Goal: Transaction & Acquisition: Purchase product/service

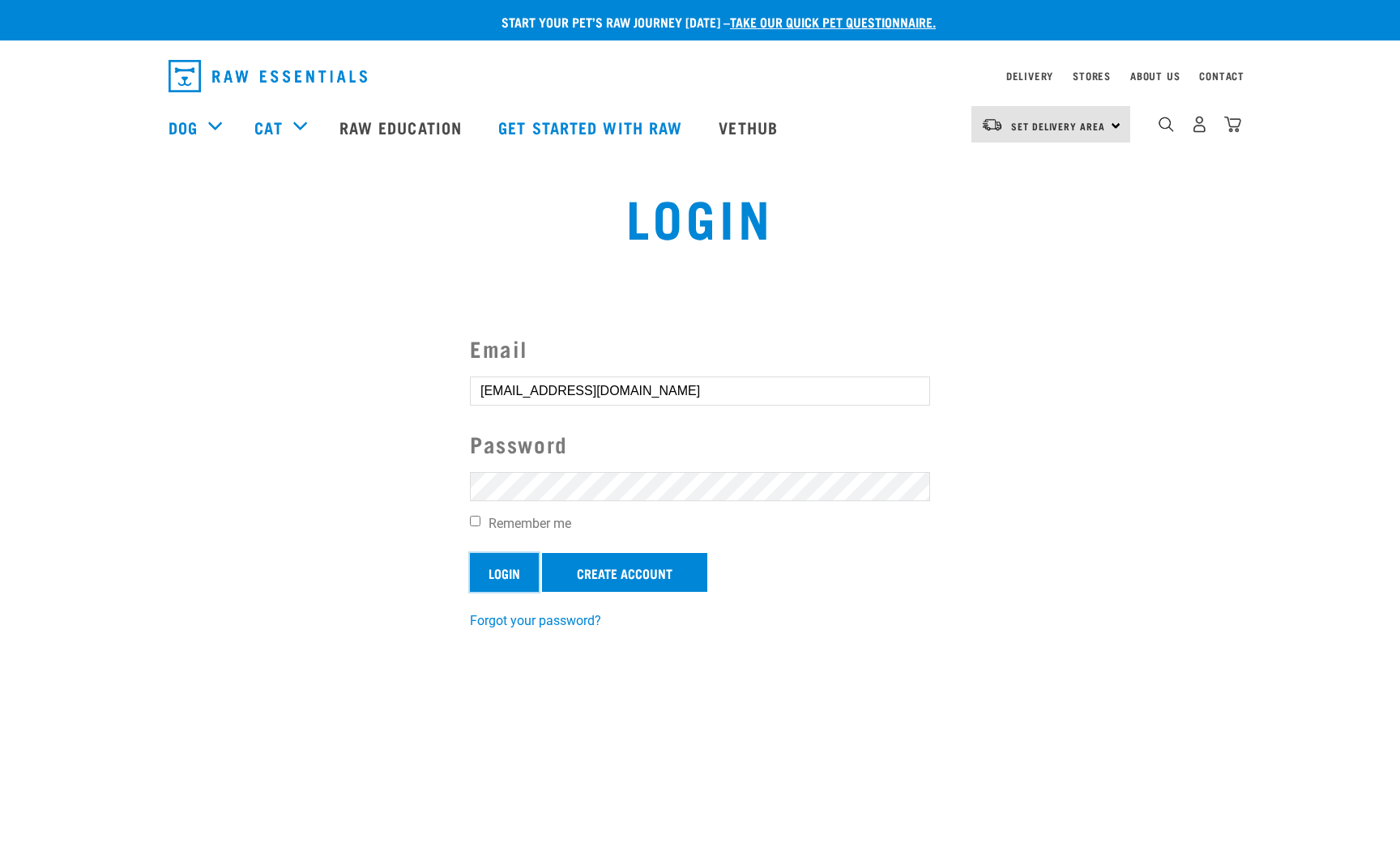
click at [512, 576] on input "Login" at bounding box center [504, 572] width 68 height 38
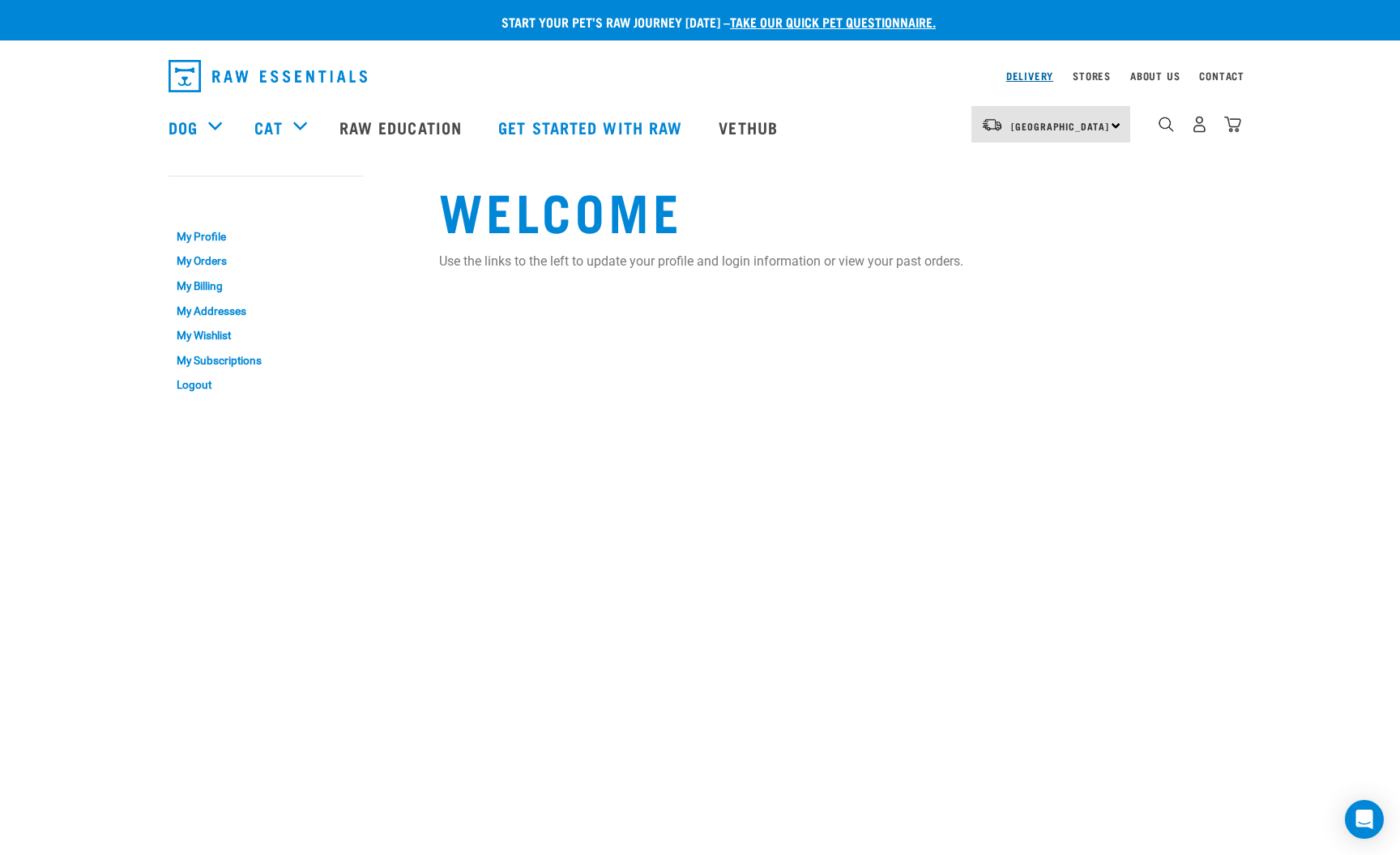
click at [1028, 79] on link "Delivery" at bounding box center [1030, 76] width 47 height 6
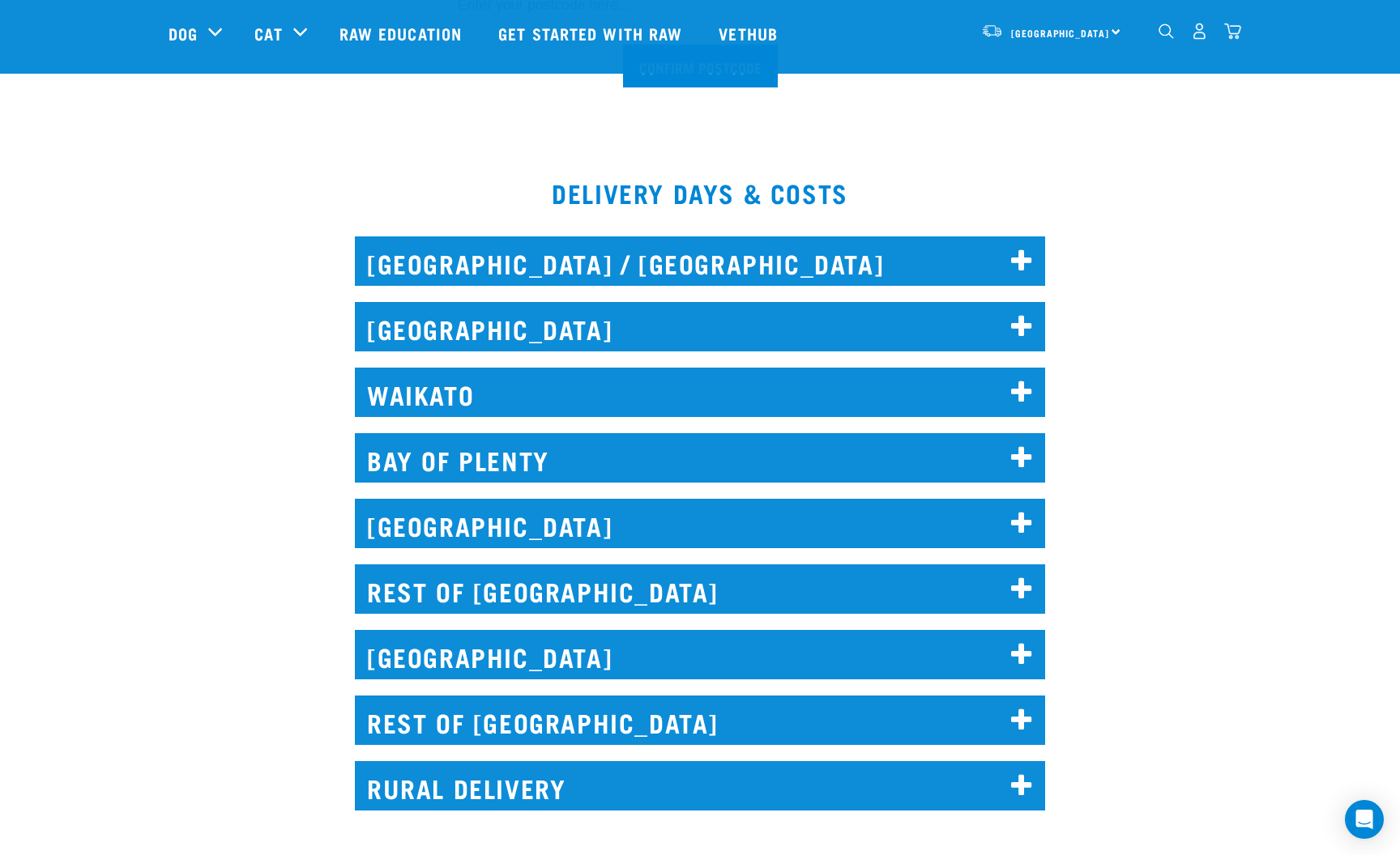
scroll to position [643, 0]
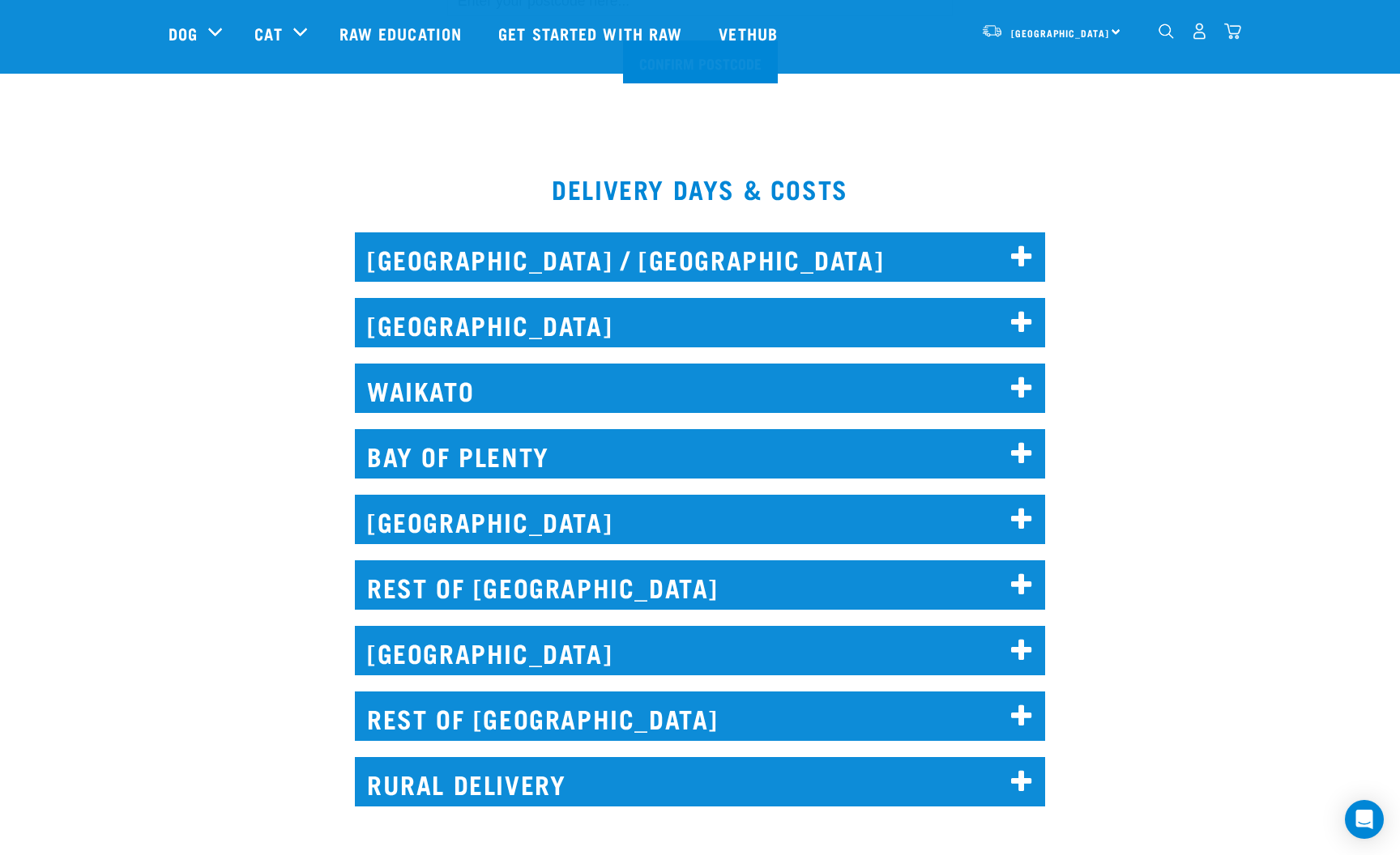
click at [1018, 457] on icon at bounding box center [1021, 455] width 22 height 26
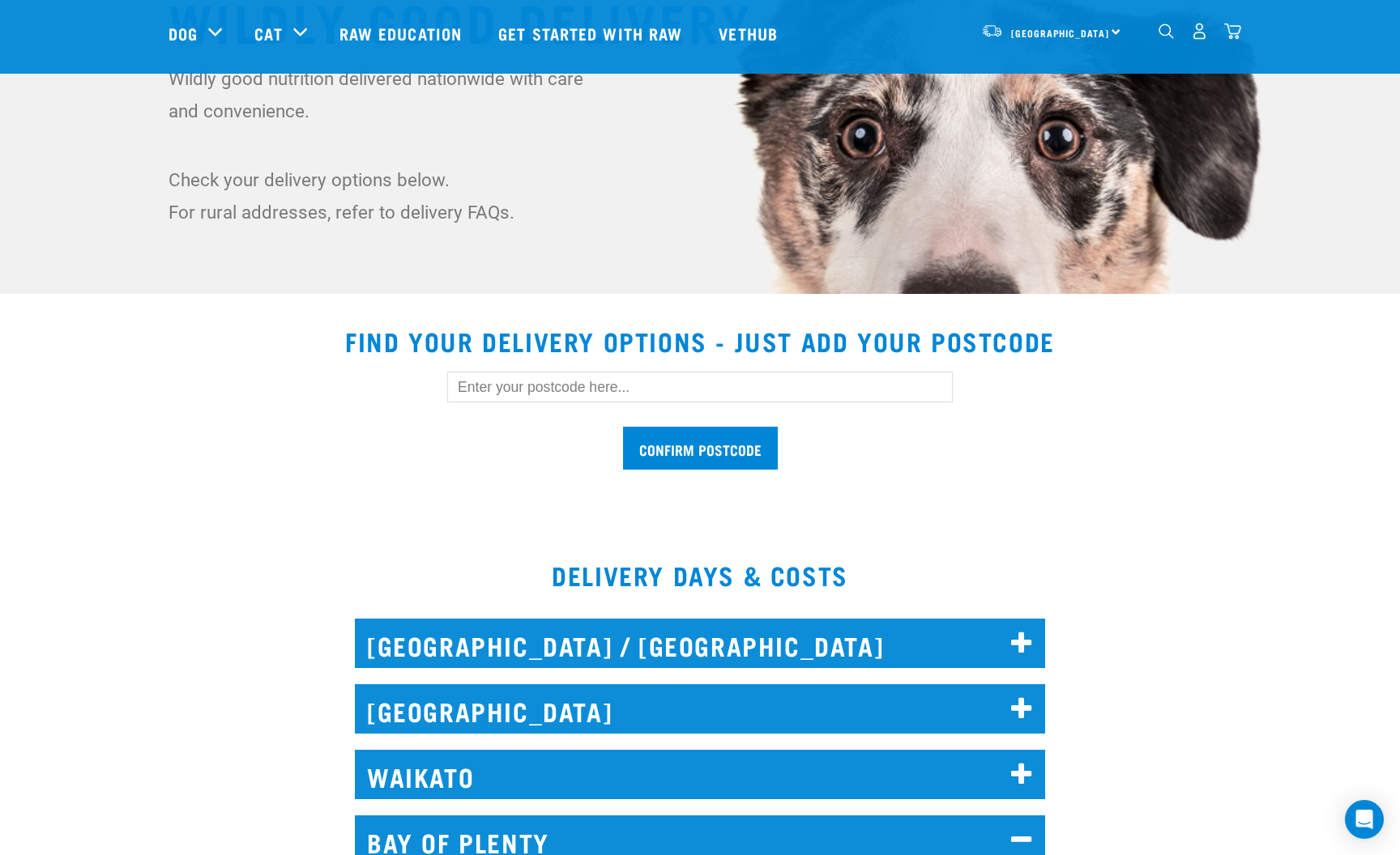
scroll to position [0, 0]
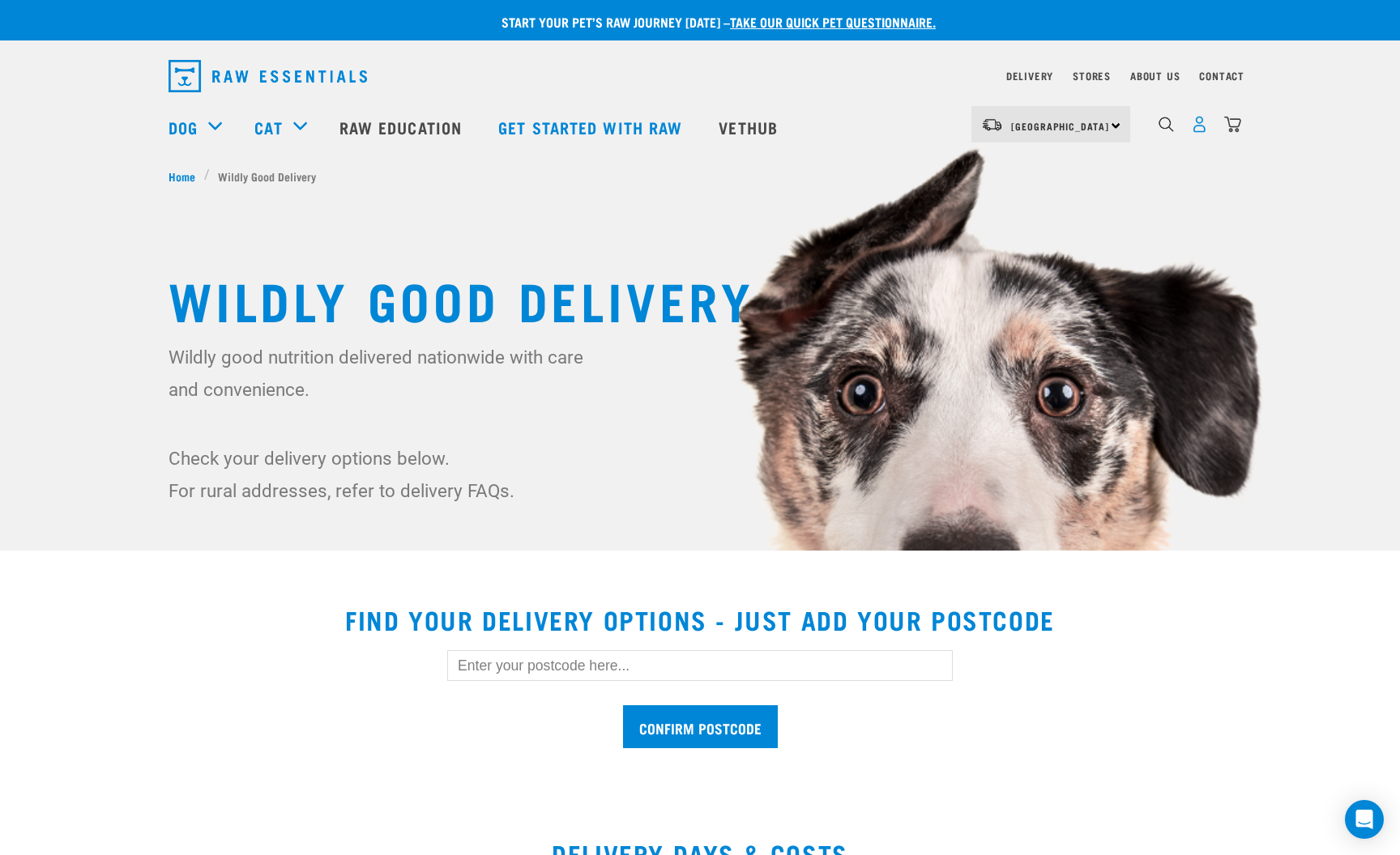
click at [1197, 129] on img "dropdown navigation" at bounding box center [1199, 125] width 17 height 17
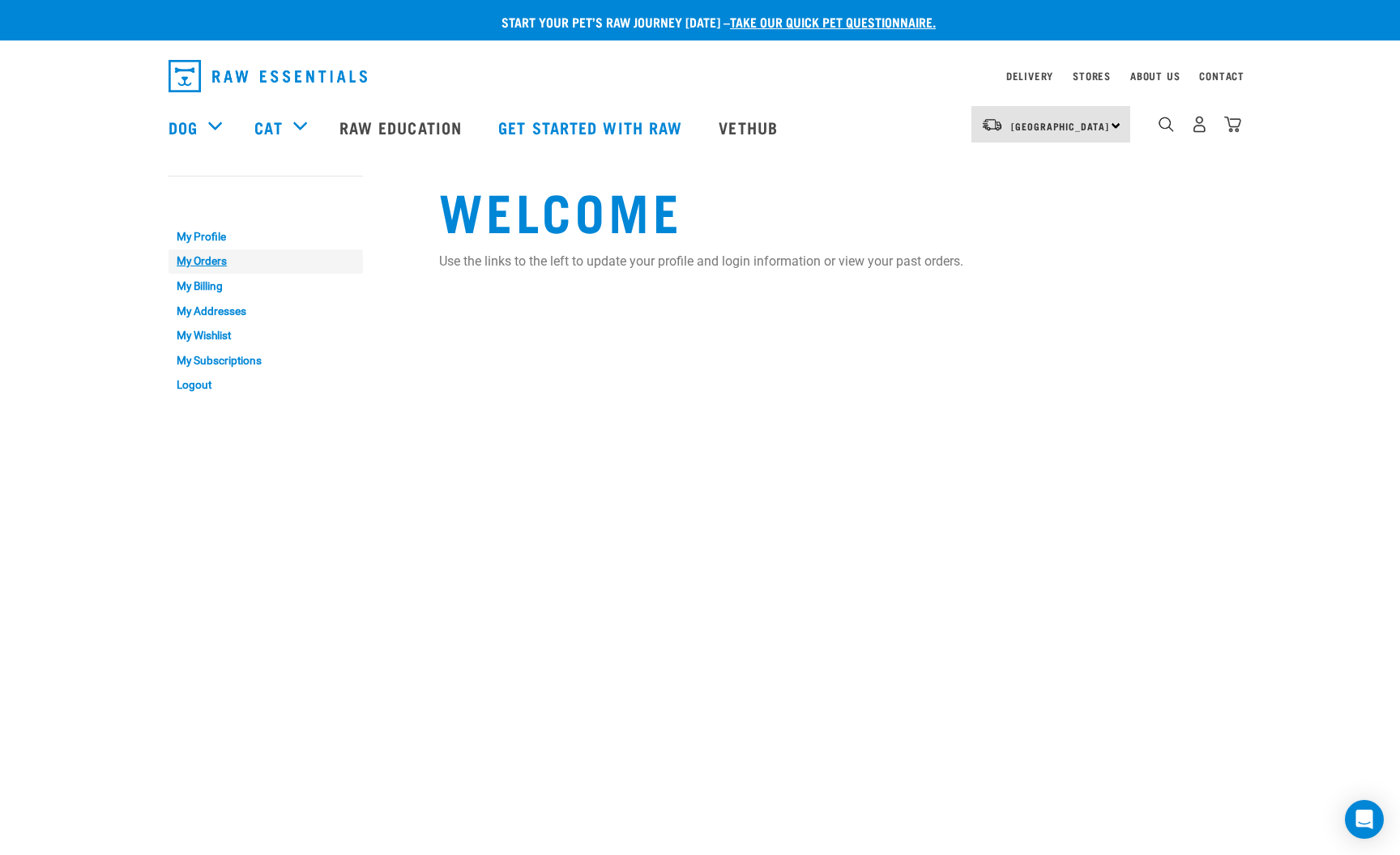
click at [203, 263] on link "My Orders" at bounding box center [265, 262] width 194 height 25
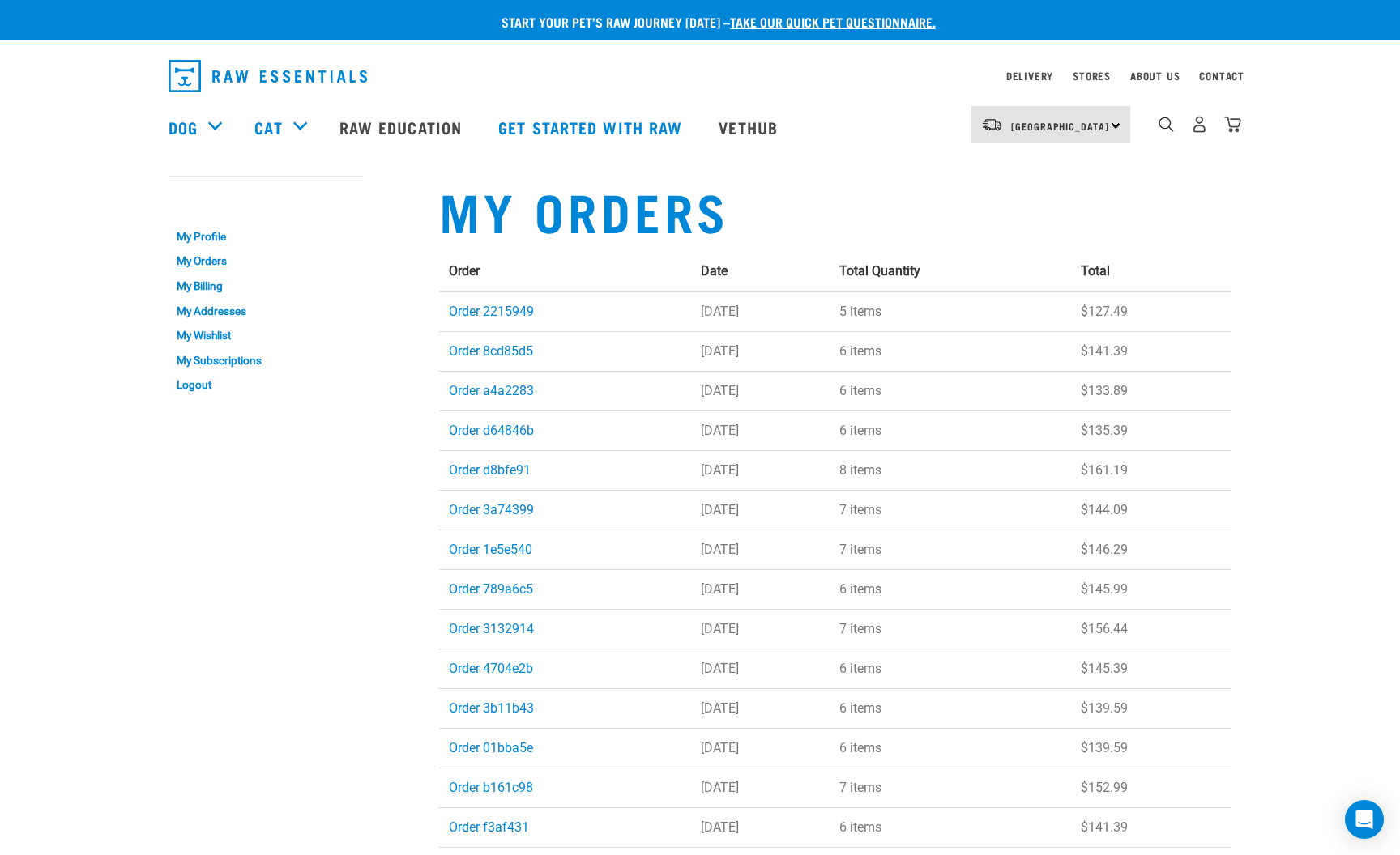
scroll to position [8, 0]
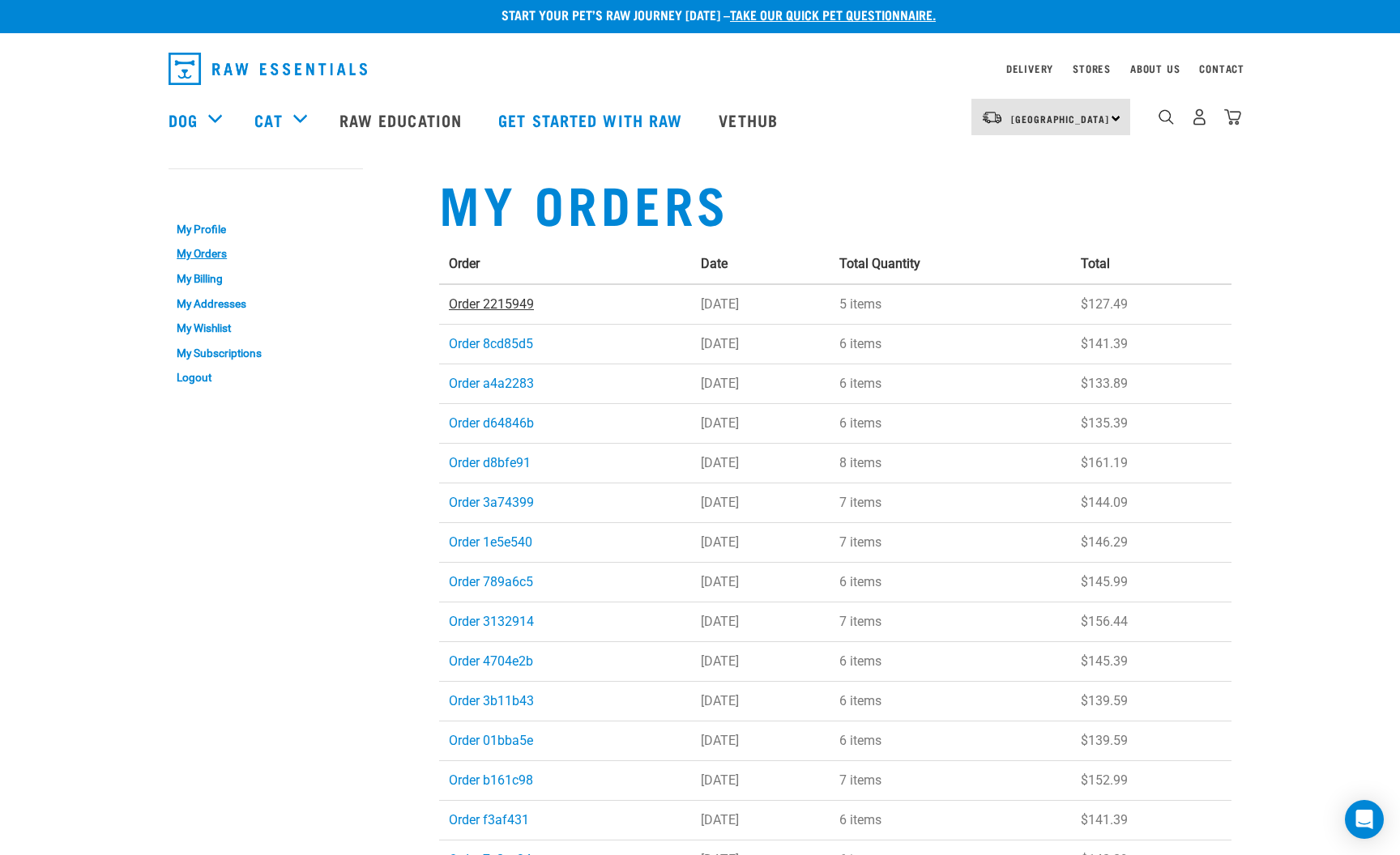
click at [501, 307] on link "Order 2215949" at bounding box center [491, 304] width 85 height 15
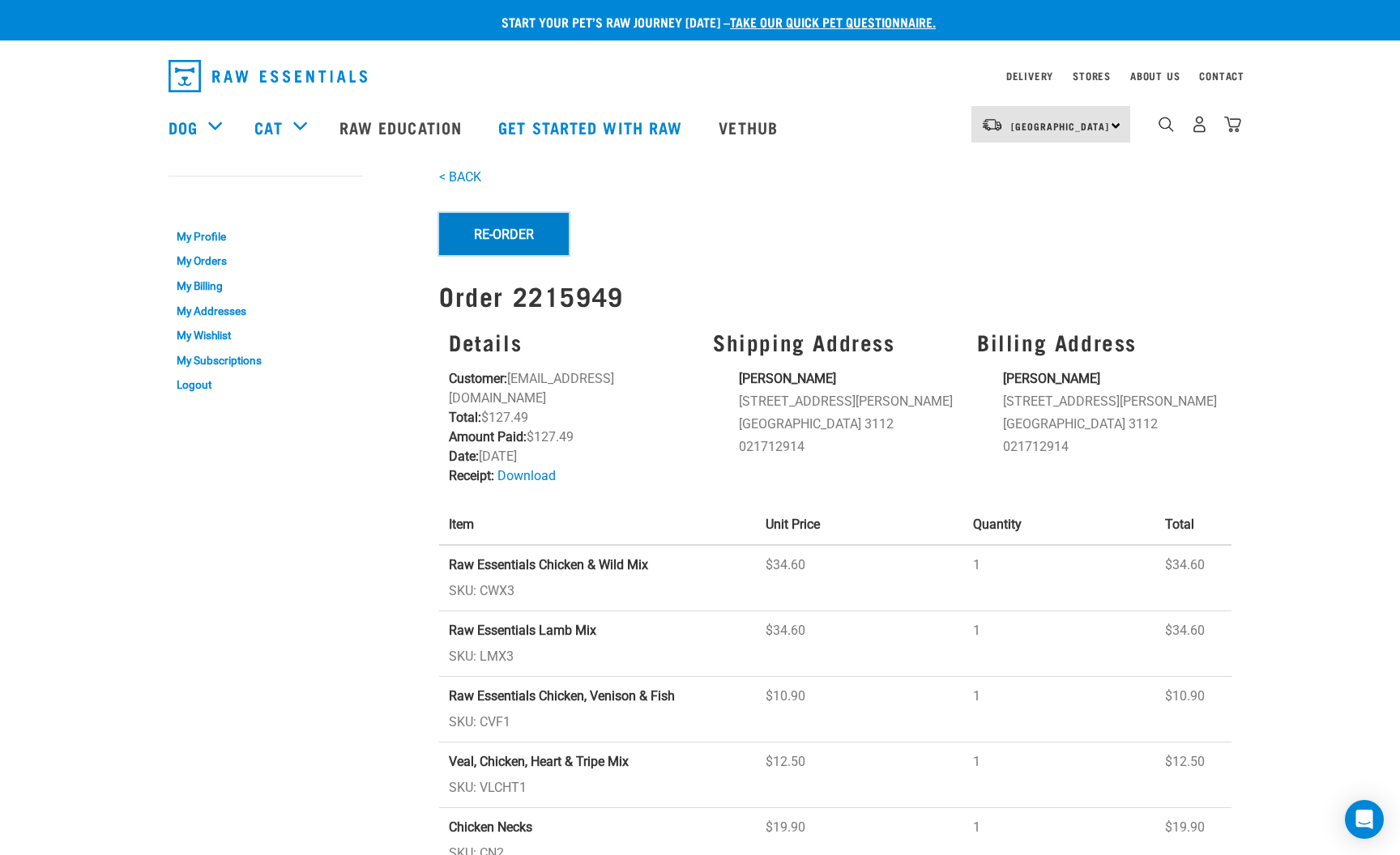
click at [495, 239] on button "Re-Order" at bounding box center [504, 233] width 129 height 42
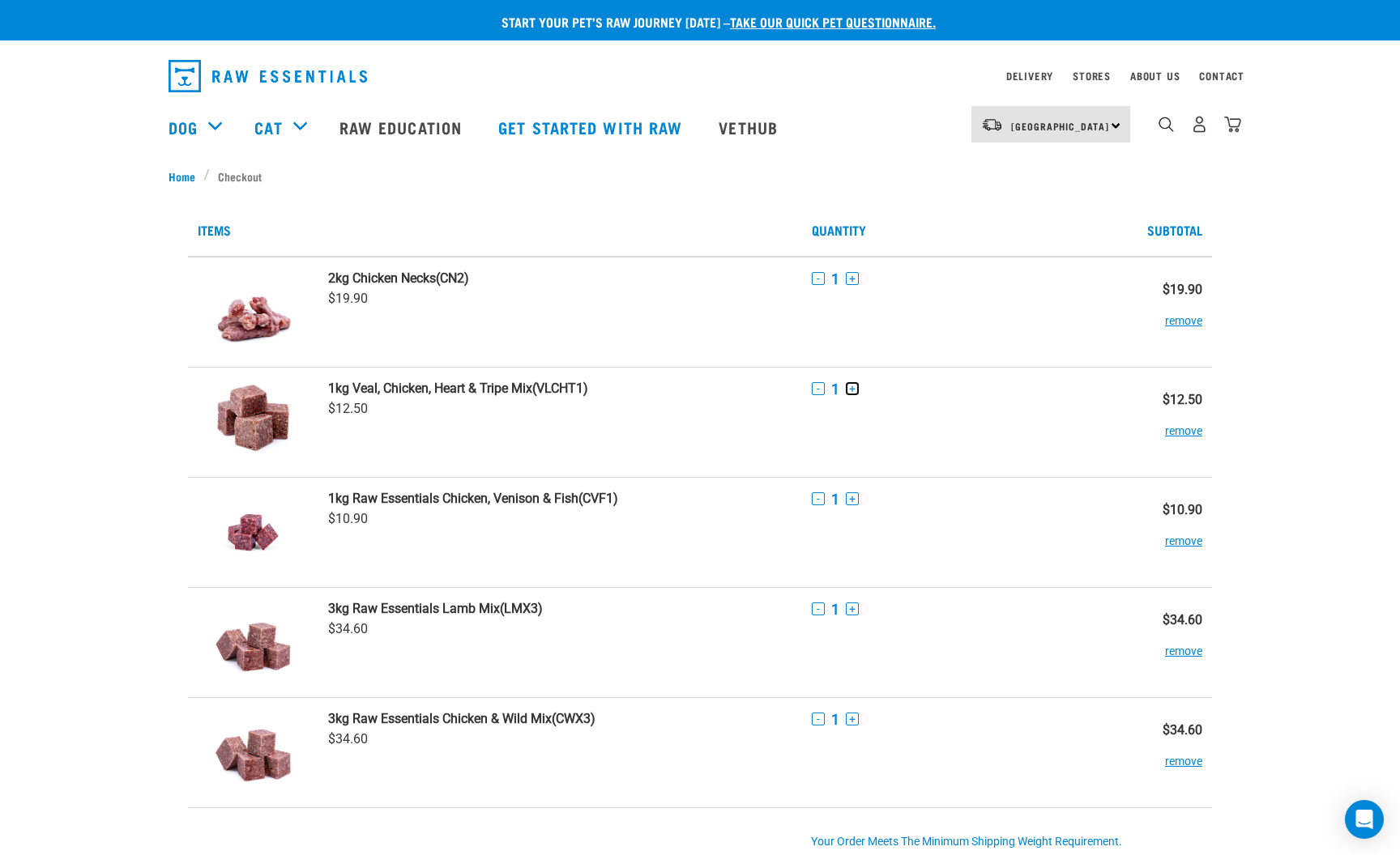
click at [853, 388] on button "+" at bounding box center [852, 389] width 13 height 13
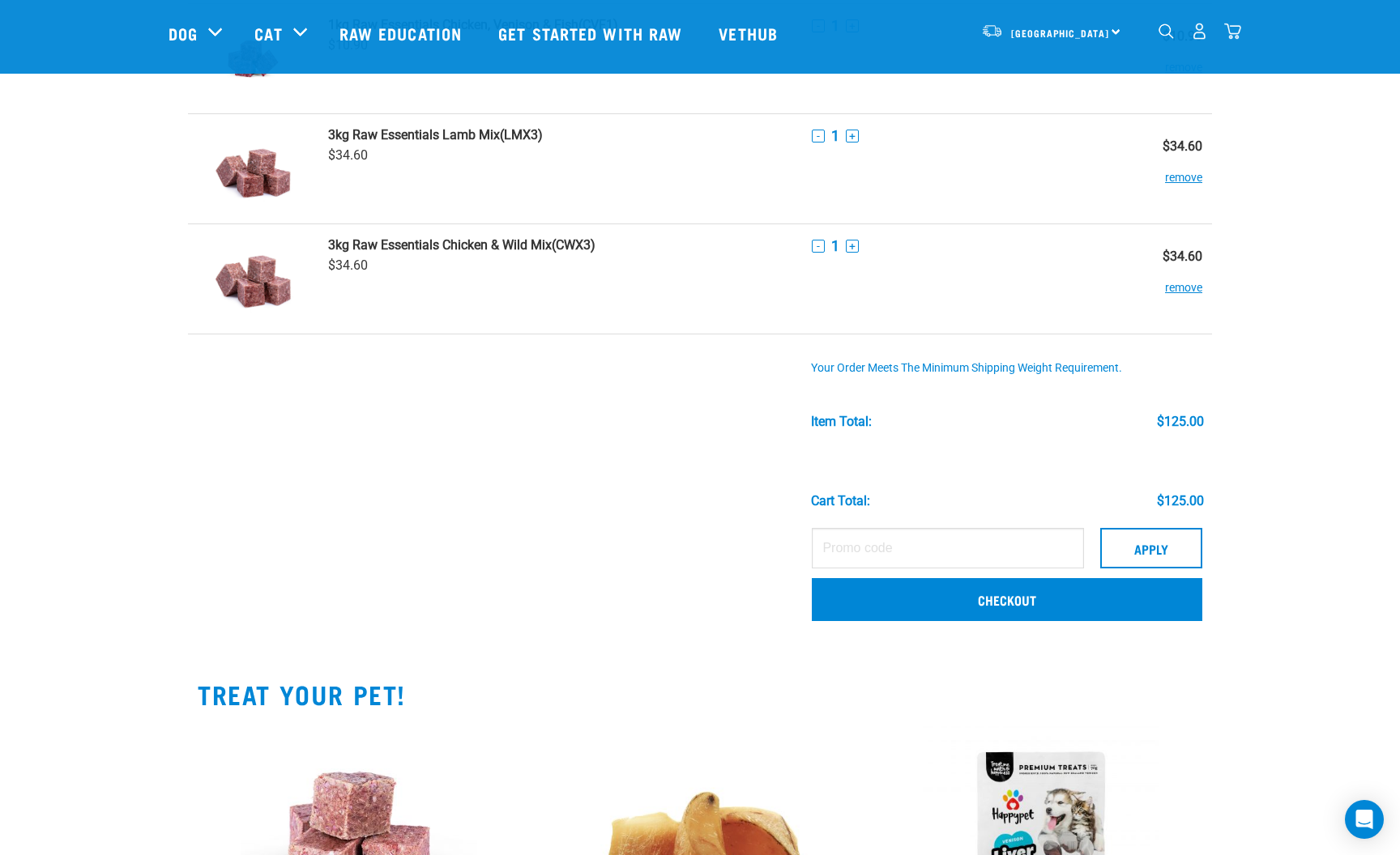
scroll to position [371, 0]
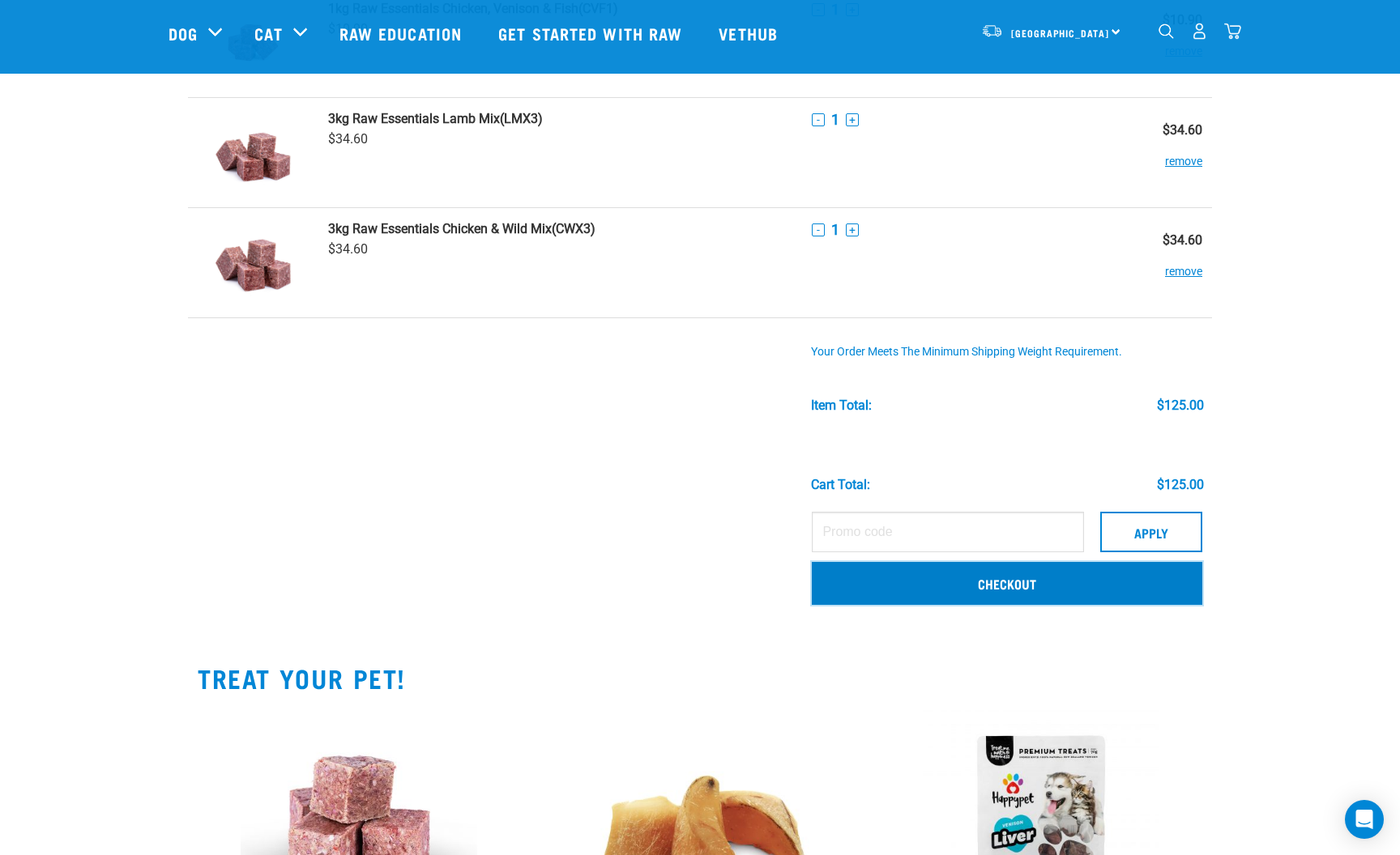
click at [981, 585] on link "Checkout" at bounding box center [1007, 583] width 390 height 42
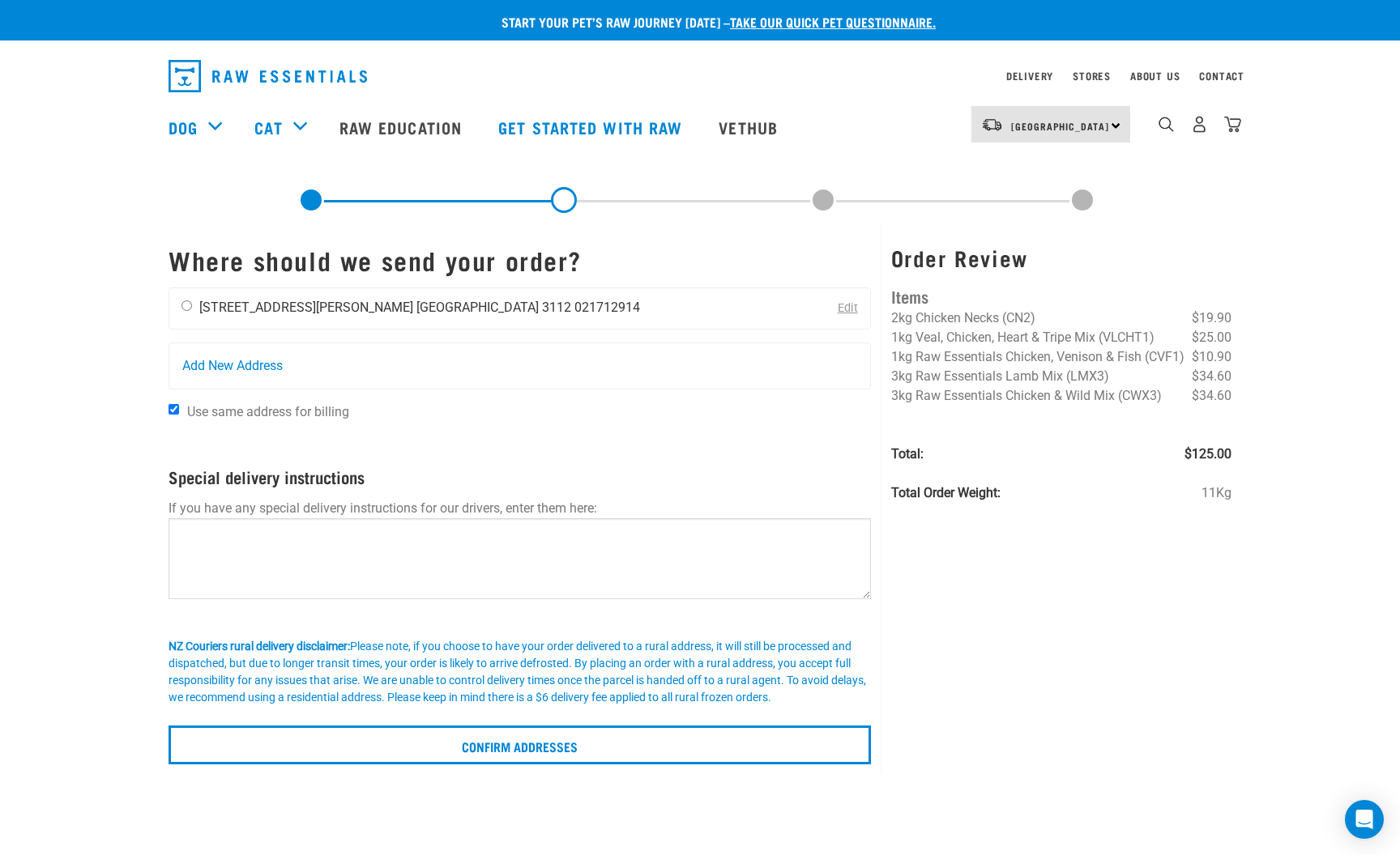
click at [184, 305] on input "radio" at bounding box center [187, 306] width 10 height 10
radio input "true"
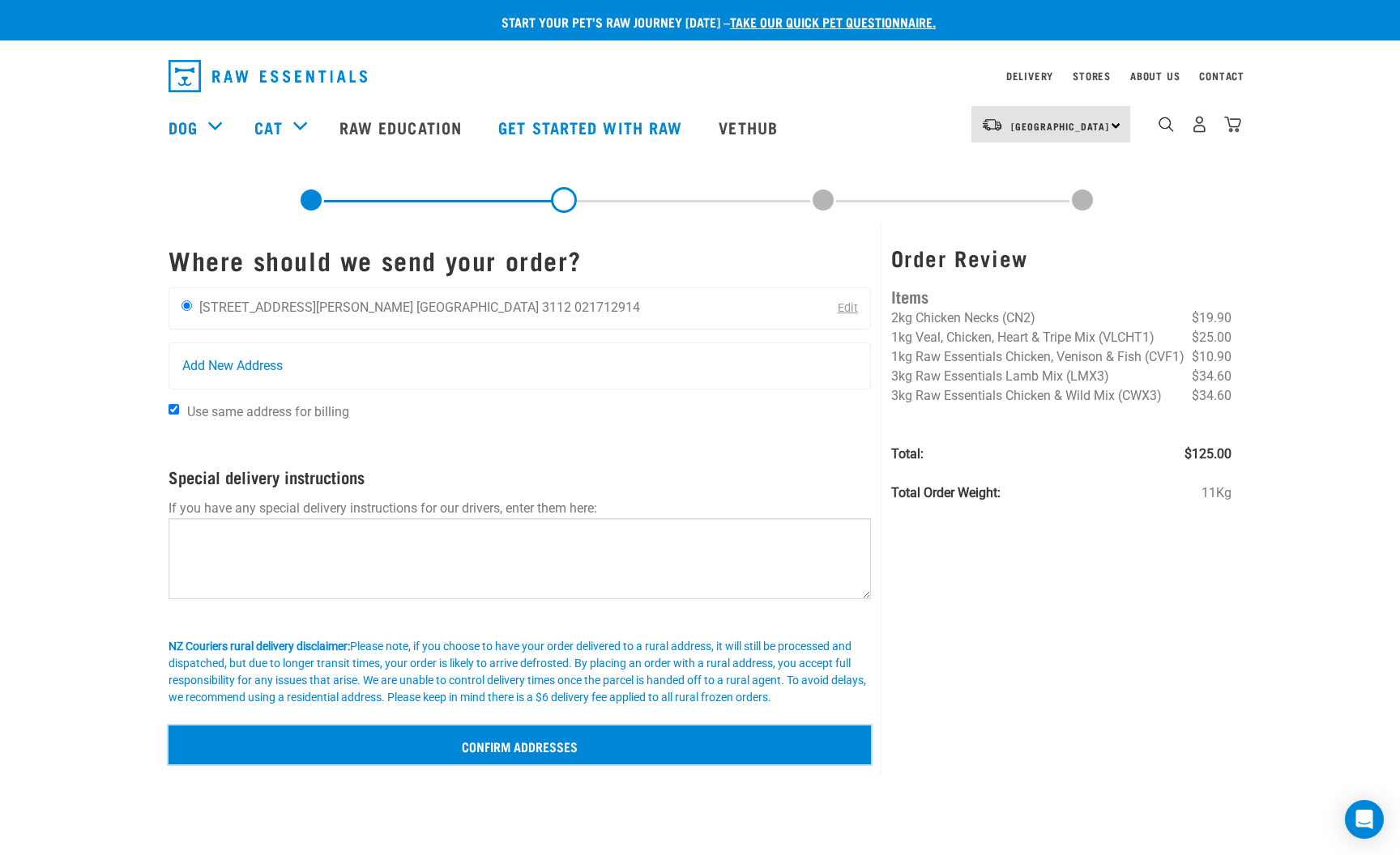
click at [519, 754] on input "Confirm addresses" at bounding box center [519, 744] width 702 height 38
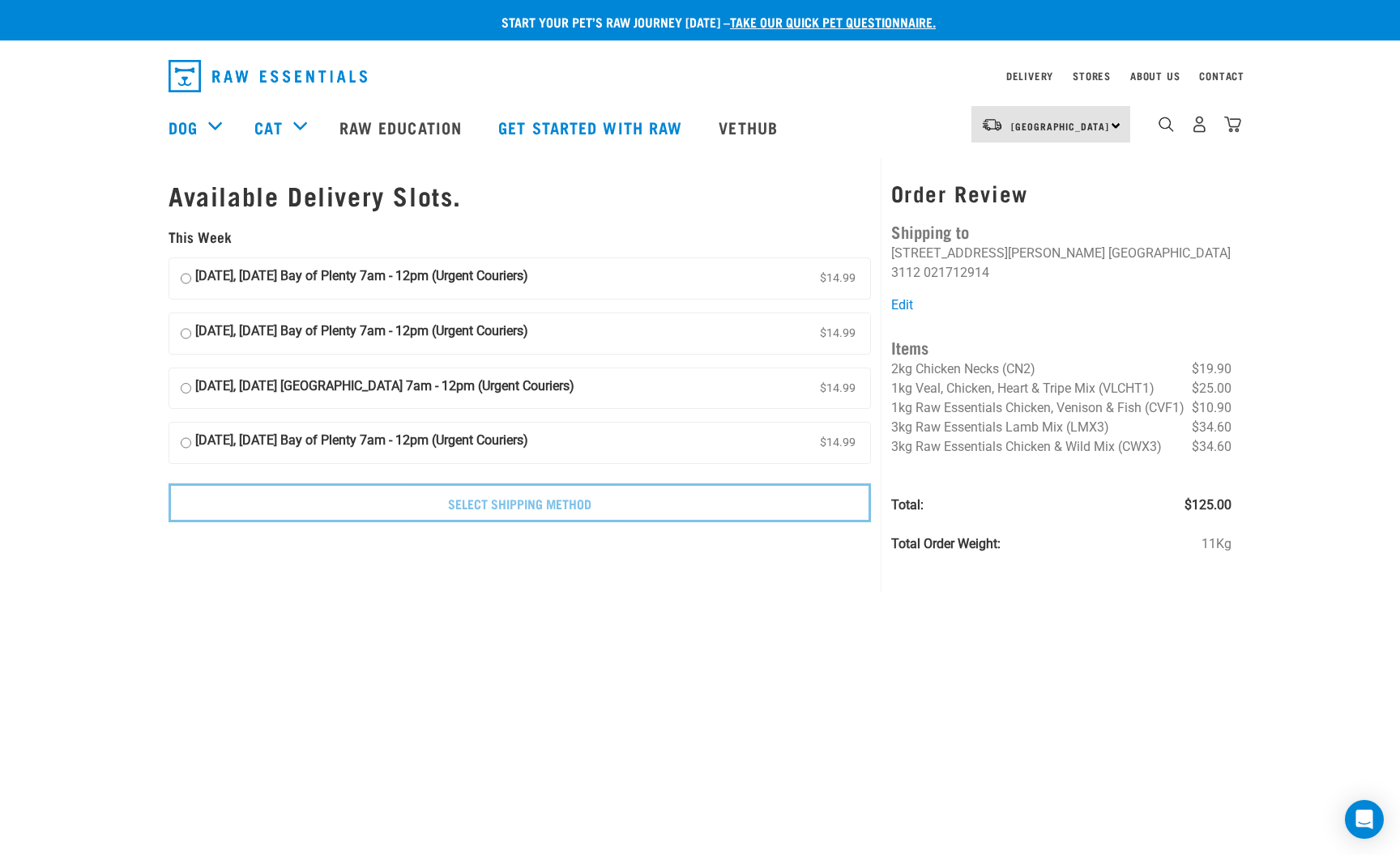
click at [186, 283] on input "07 October, Tuesday Bay of Plenty 7am - 12pm (Urgent Couriers) $14.99" at bounding box center [186, 278] width 10 height 24
radio input "true"
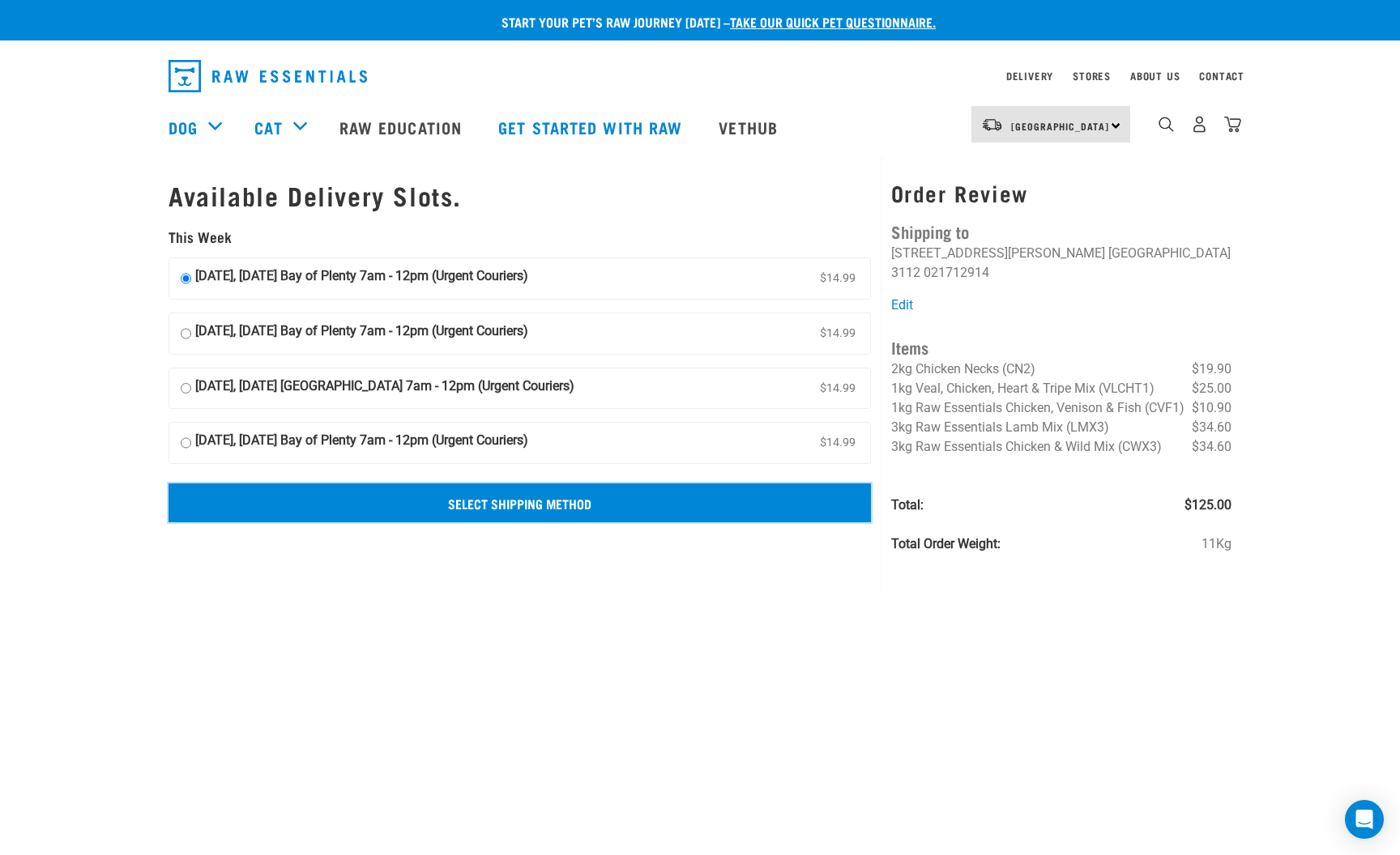
click at [506, 502] on input "Select Shipping Method" at bounding box center [519, 502] width 702 height 38
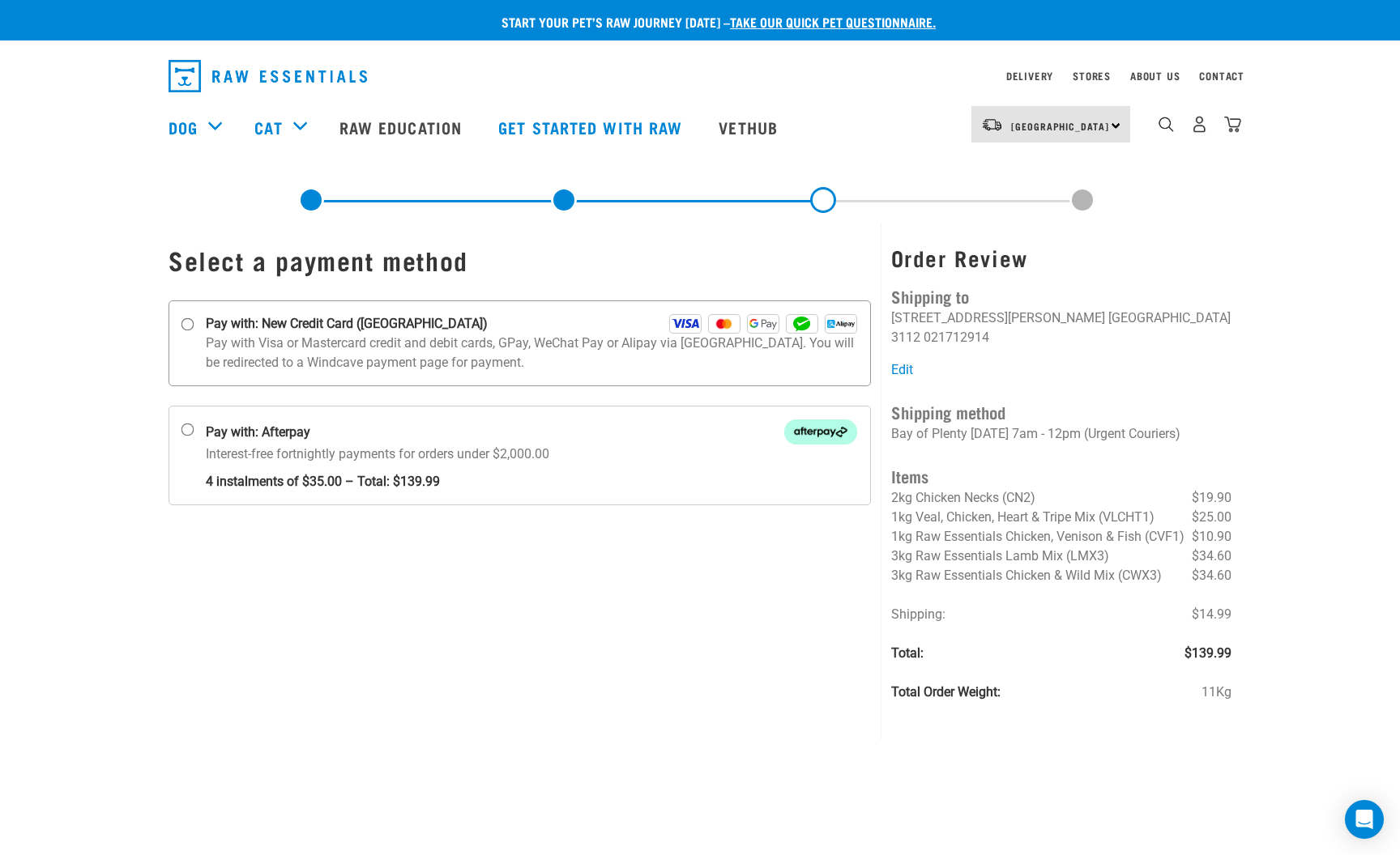
click at [188, 327] on input "Pay with: New Credit Card ([GEOGRAPHIC_DATA])" at bounding box center [188, 325] width 13 height 13
radio input "true"
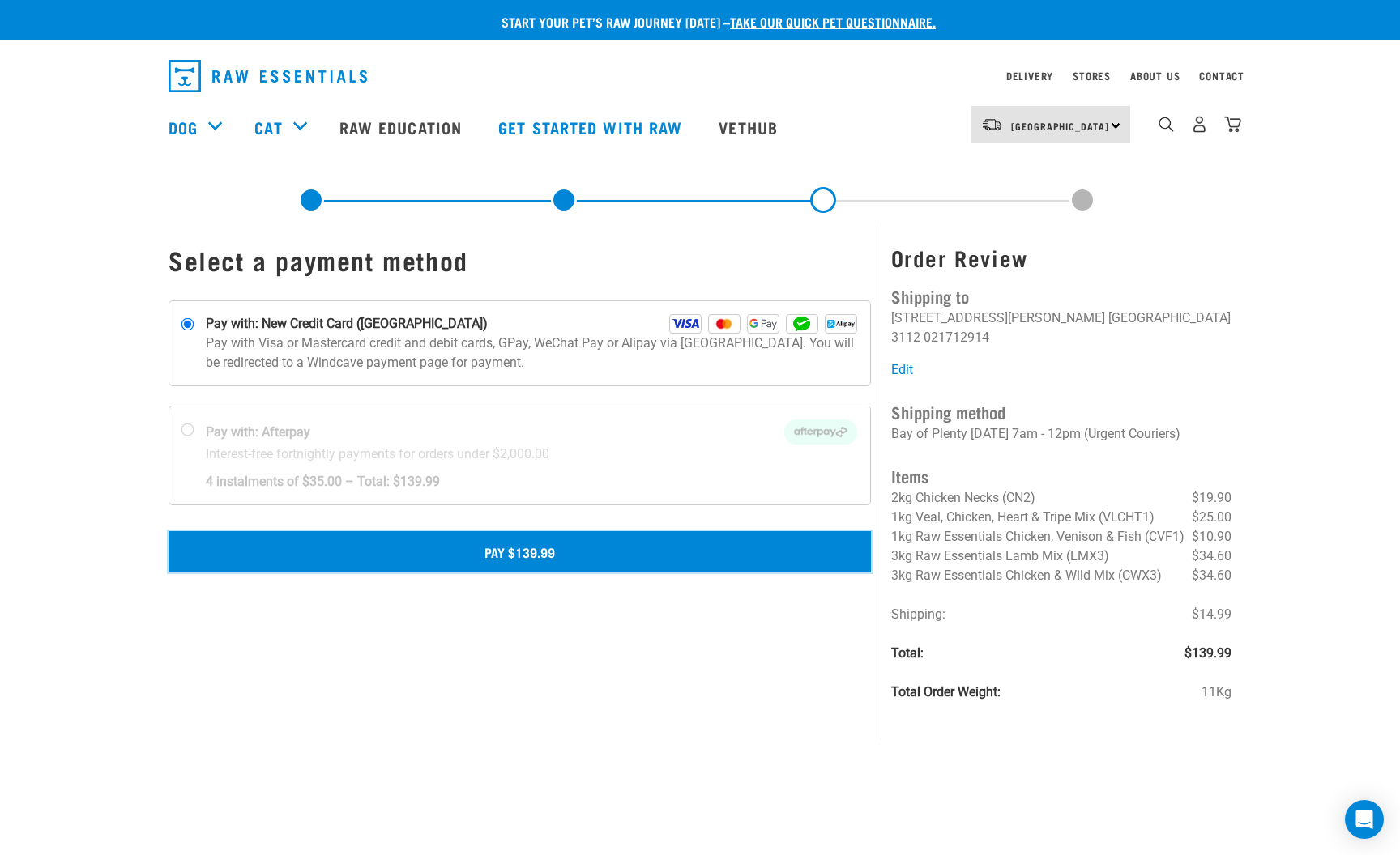
click at [521, 553] on button "Pay $139.99" at bounding box center [519, 551] width 702 height 40
